Goal: Information Seeking & Learning: Learn about a topic

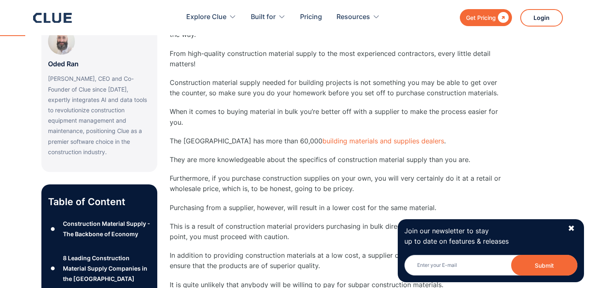
scroll to position [463, 0]
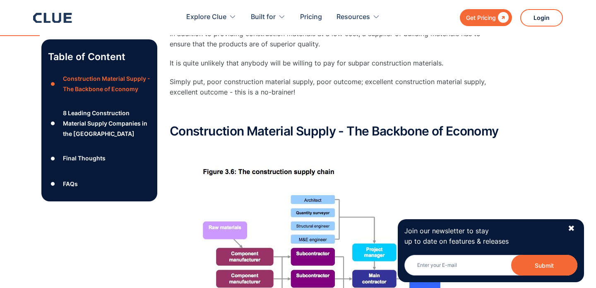
click at [568, 227] on div "Join our newsletter to stay up to date on features & releases Email Submit News…" at bounding box center [491, 250] width 186 height 63
click at [572, 227] on div "✖" at bounding box center [571, 228] width 7 height 10
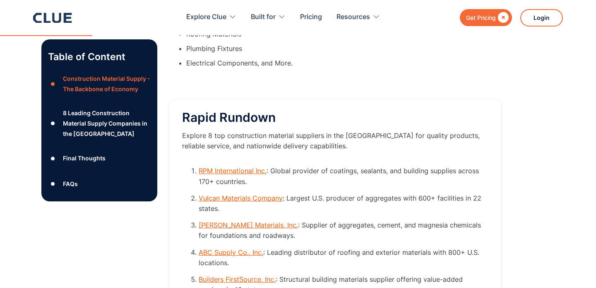
scroll to position [1135, 0]
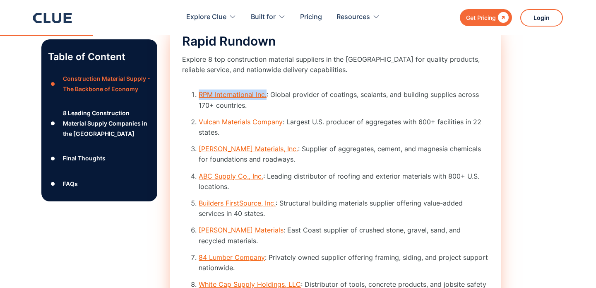
click at [258, 126] on link "Vulcan Materials Company" at bounding box center [241, 122] width 84 height 8
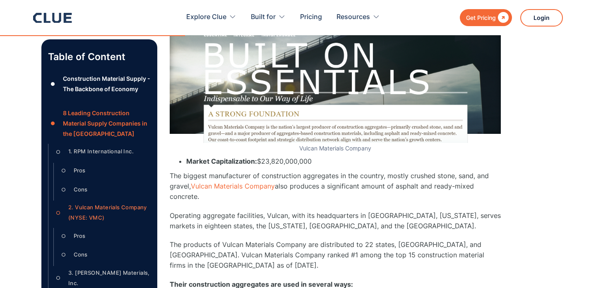
scroll to position [2299, 0]
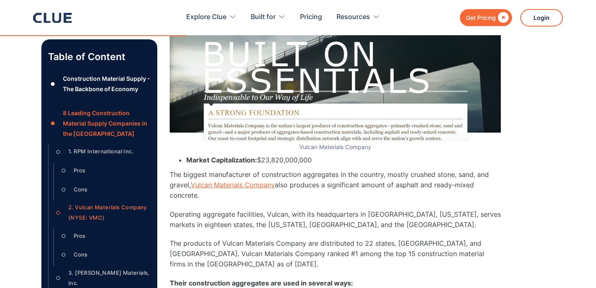
click at [244, 188] on link "Vulcan Materials Company" at bounding box center [233, 184] width 84 height 8
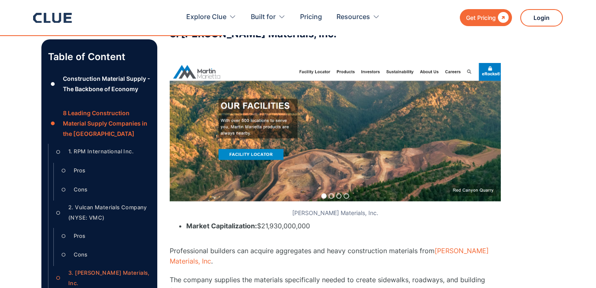
scroll to position [2799, 0]
click at [466, 246] on link "[PERSON_NAME] Materials, Inc" at bounding box center [329, 255] width 319 height 19
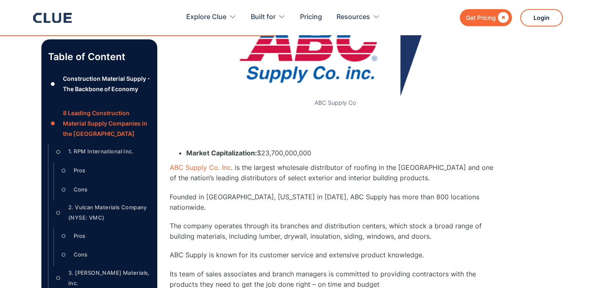
scroll to position [3432, 0]
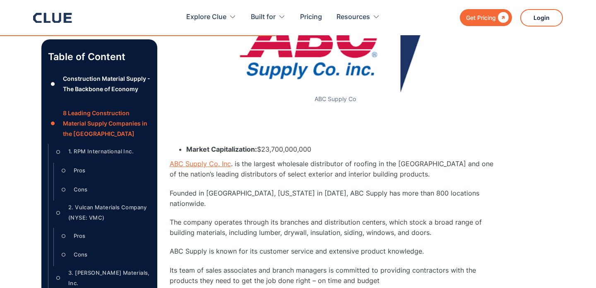
click at [213, 159] on link "ABC Supply Co. Inc" at bounding box center [200, 163] width 61 height 8
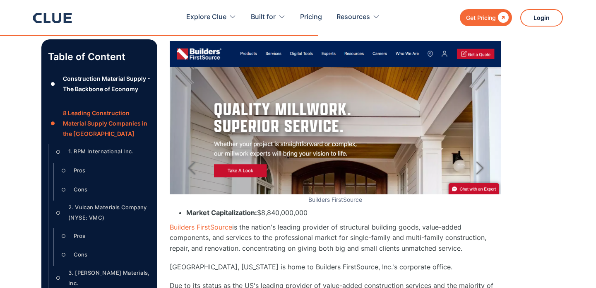
scroll to position [4097, 0]
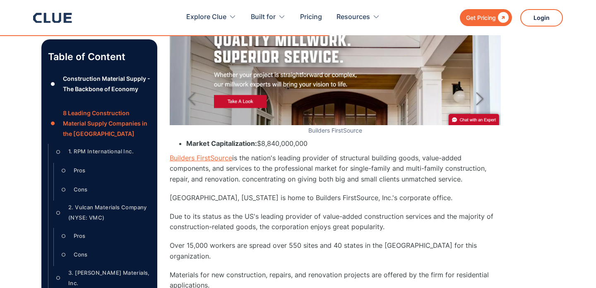
click at [210, 154] on link "Builders FirstSource" at bounding box center [201, 158] width 63 height 8
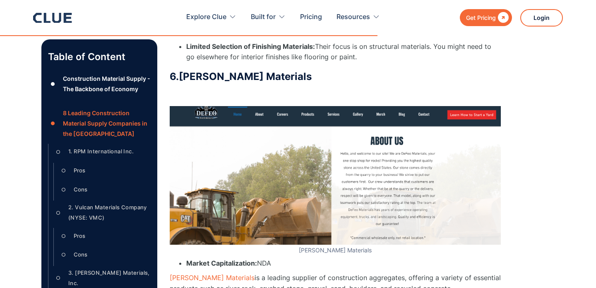
scroll to position [4725, 0]
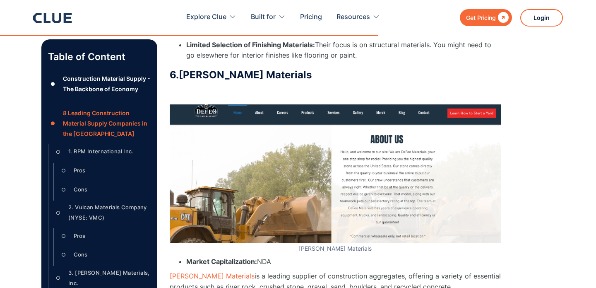
click at [205, 272] on link "[PERSON_NAME] Materials" at bounding box center [212, 276] width 85 height 8
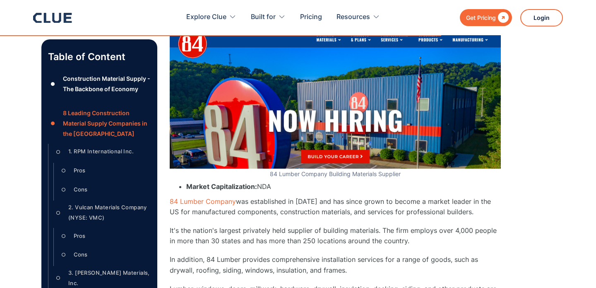
scroll to position [5526, 0]
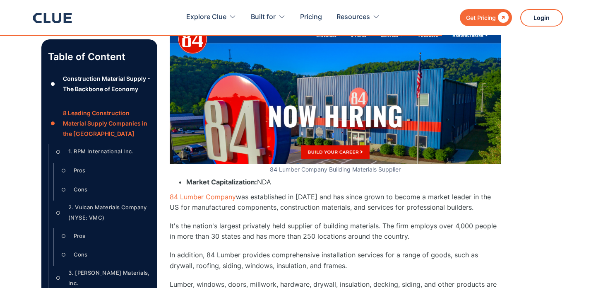
click at [219, 192] on p "84 Lumber Company was established in 1956 and has since grown to become a marke…" at bounding box center [335, 202] width 331 height 21
click at [219, 192] on link "84 Lumber Company" at bounding box center [203, 196] width 66 height 8
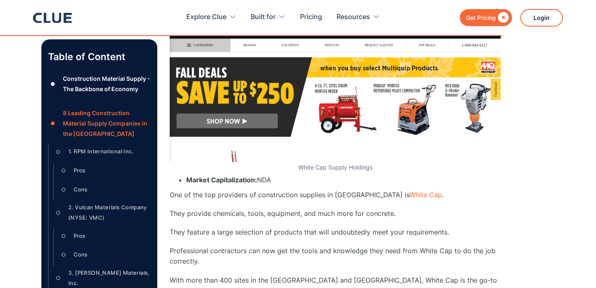
scroll to position [6319, 0]
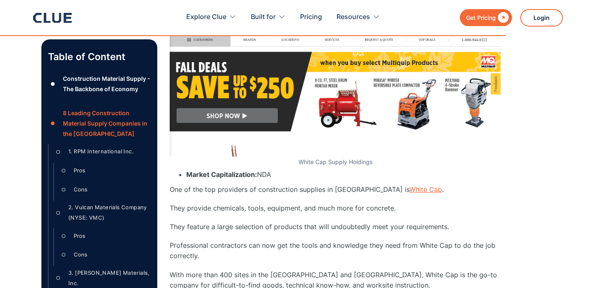
click at [417, 185] on link "White Cap" at bounding box center [425, 189] width 33 height 8
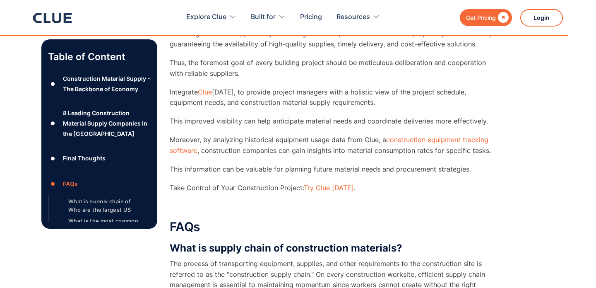
scroll to position [7137, 0]
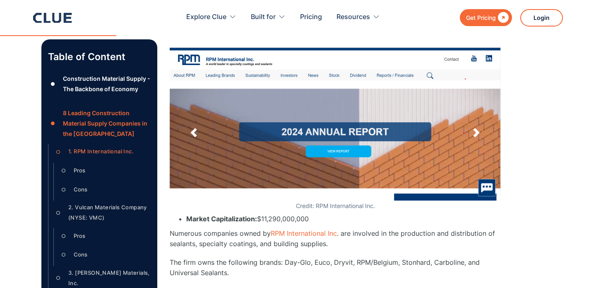
scroll to position [1573, 0]
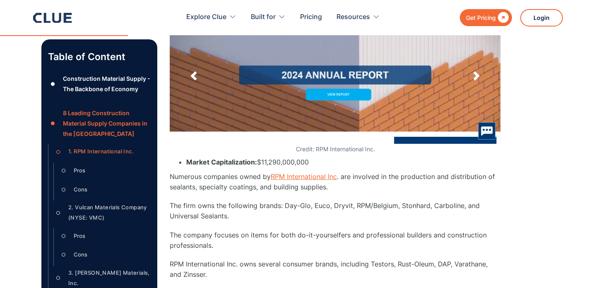
click at [298, 178] on link "RPM International Inc" at bounding box center [304, 176] width 66 height 8
